Goal: Transaction & Acquisition: Obtain resource

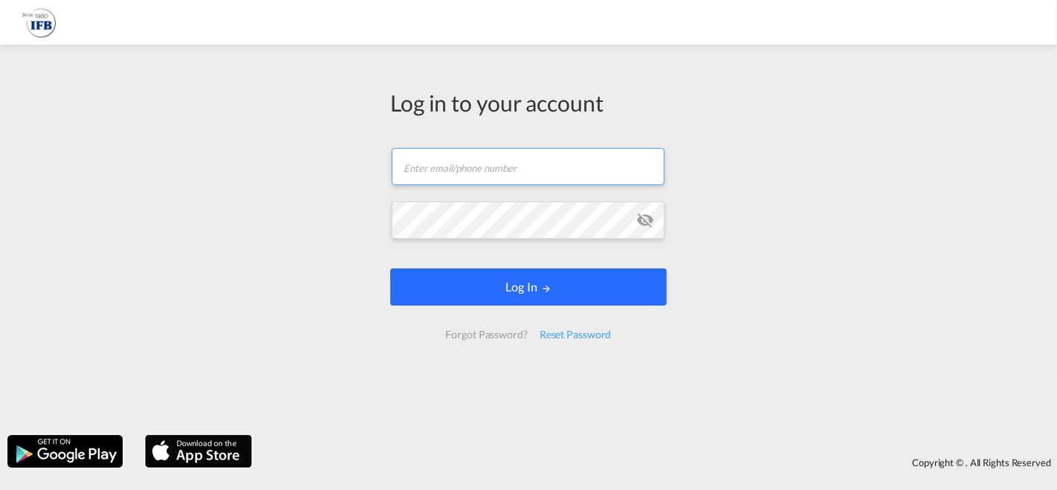
type input "[PERSON_NAME][EMAIL_ADDRESS][DOMAIN_NAME]"
click at [461, 276] on button "Log In" at bounding box center [528, 286] width 276 height 37
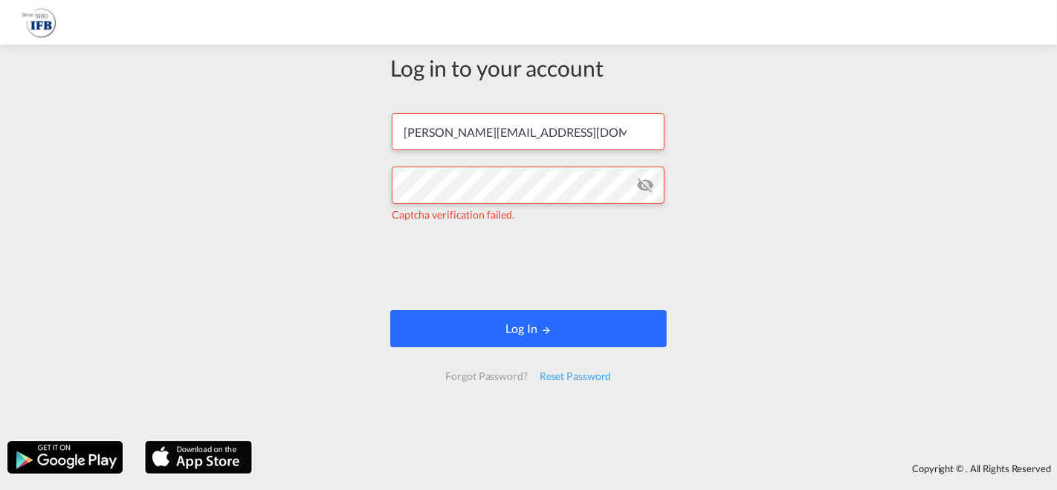
click at [506, 323] on button "Log In" at bounding box center [528, 328] width 276 height 37
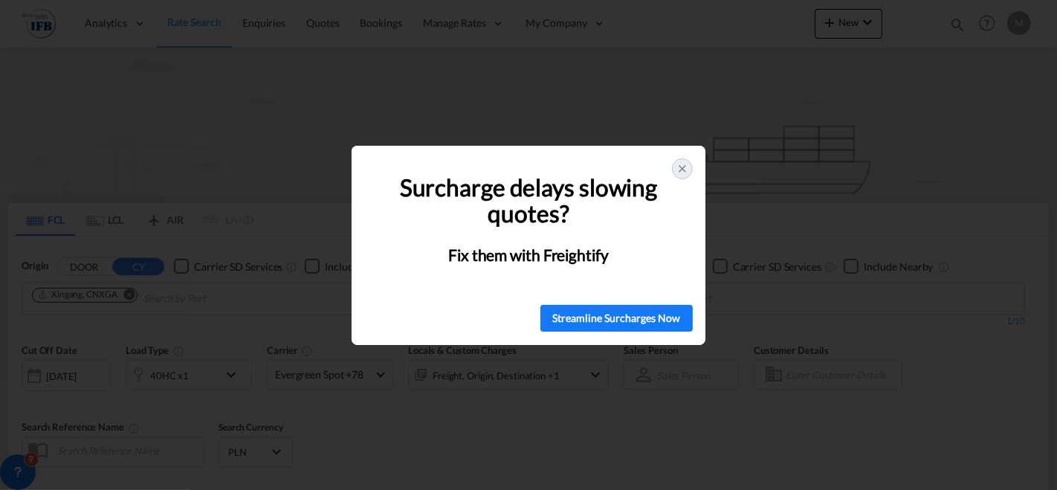
click at [690, 166] on div at bounding box center [682, 168] width 21 height 21
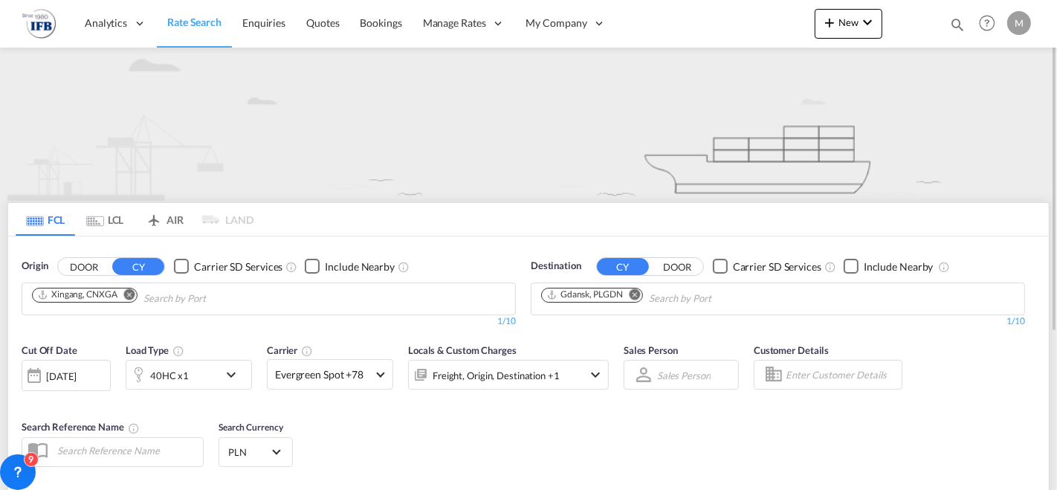
click at [121, 296] on button "Remove" at bounding box center [125, 295] width 22 height 15
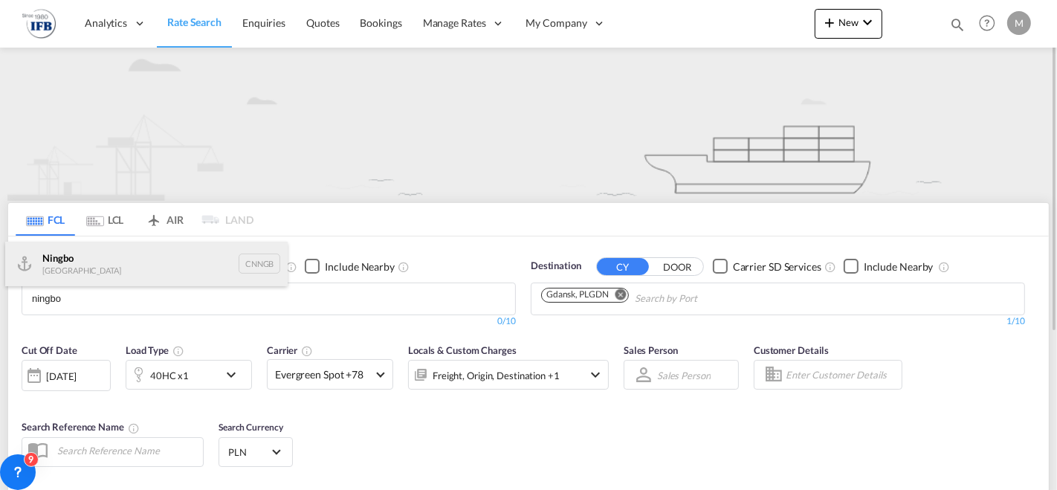
type input "ningbo"
click at [80, 267] on div "Ningbo China CNNGB" at bounding box center [146, 264] width 282 height 45
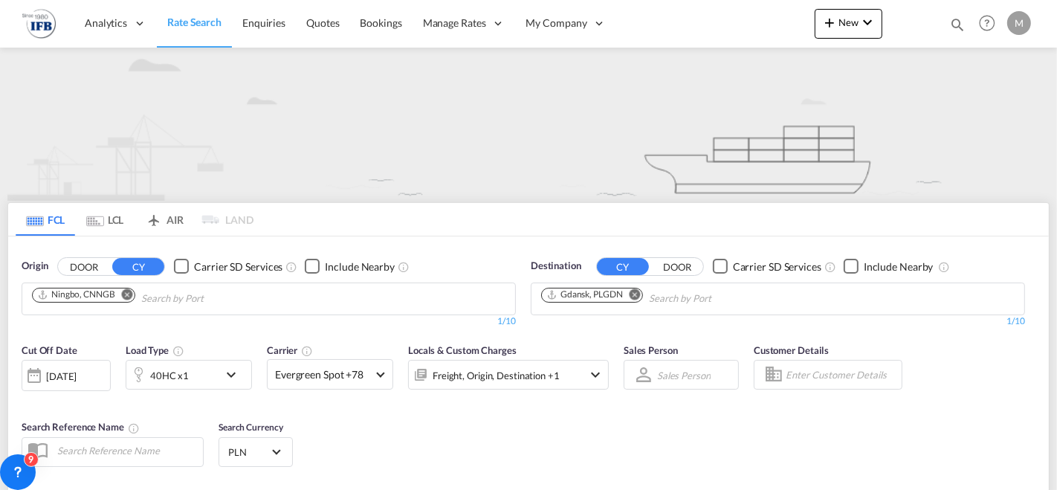
click at [106, 373] on div "[DATE]" at bounding box center [66, 375] width 89 height 31
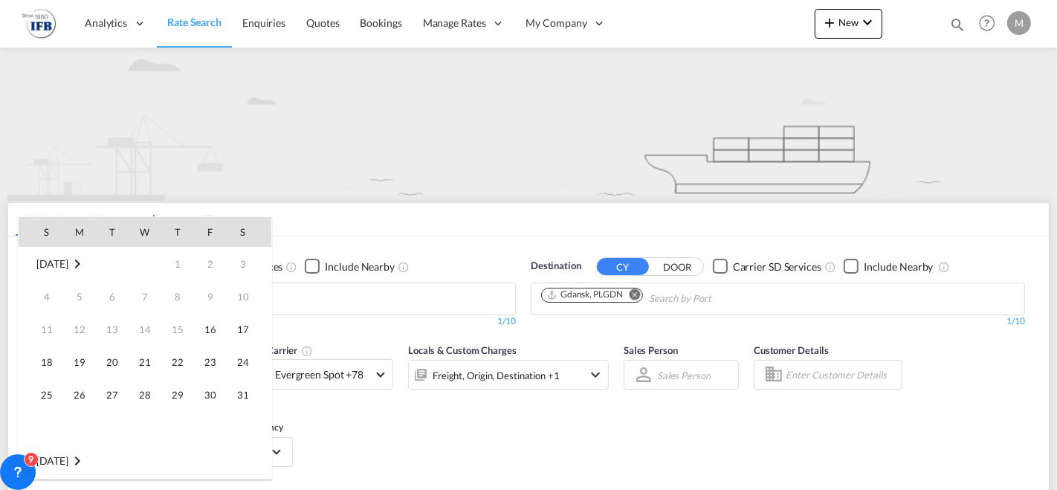
scroll to position [590, 0]
click at [86, 383] on span "25" at bounding box center [80, 395] width 30 height 30
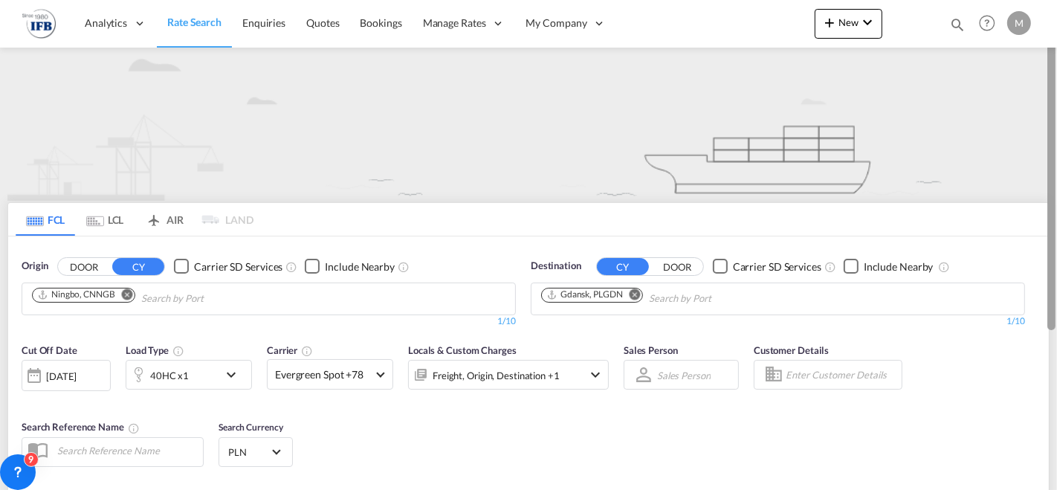
drag, startPoint x: 1056, startPoint y: 163, endPoint x: 1049, endPoint y: 216, distance: 53.2
click at [1054, 216] on div at bounding box center [1055, 245] width 3 height 484
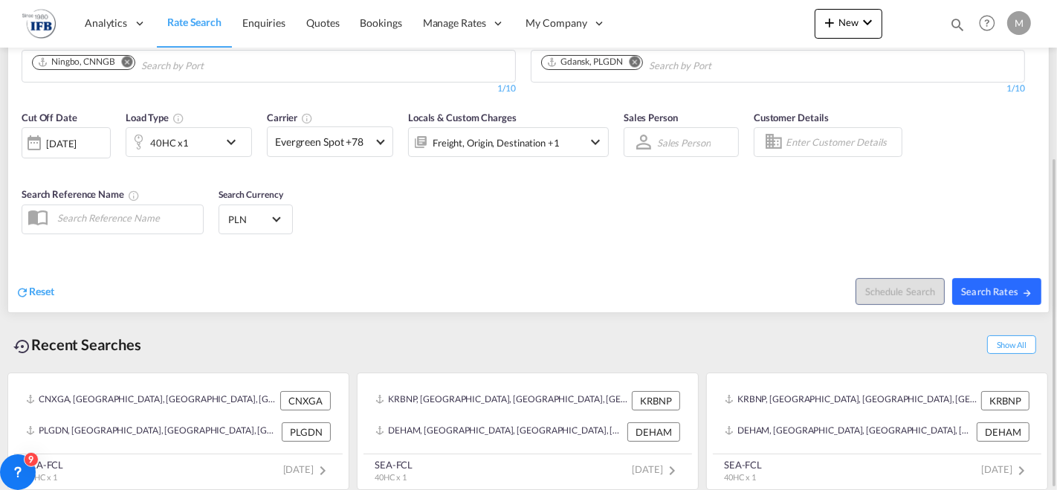
click at [979, 288] on span "Search Rates" at bounding box center [996, 291] width 71 height 12
type input "CNNGB to PLGDN / [DATE]"
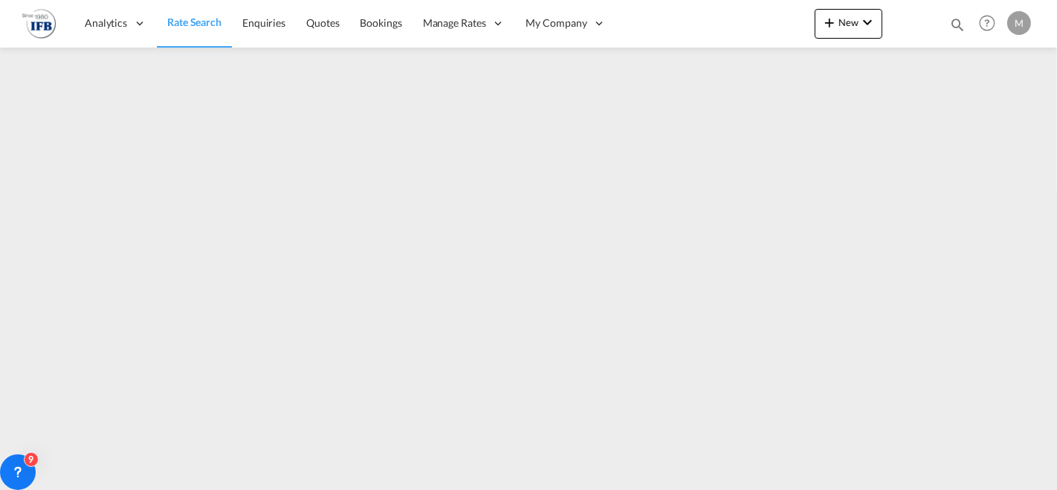
click at [378, 488] on md-content "Analytics Reports Dashboard Rate Search Enquiries Quotes Bookings" at bounding box center [528, 245] width 1057 height 490
